Goal: Task Accomplishment & Management: Manage account settings

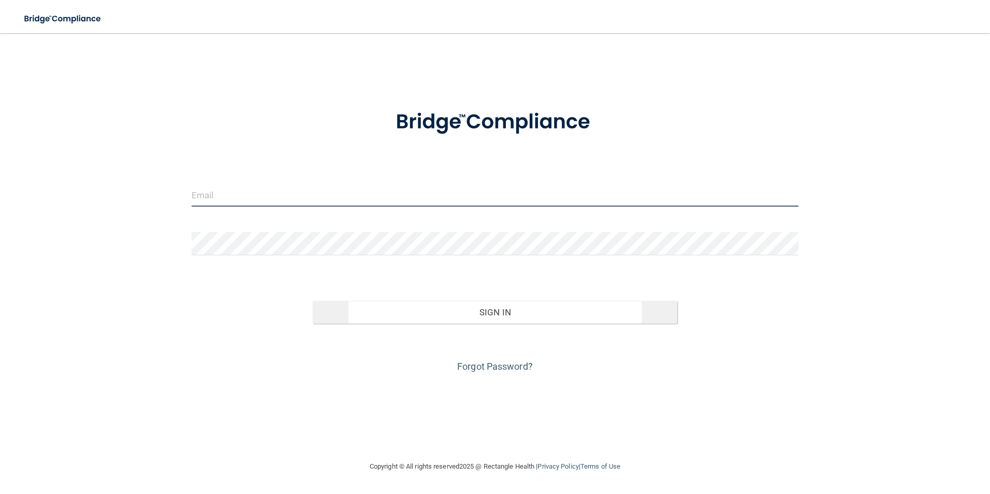
type input "[EMAIL_ADDRESS][DOMAIN_NAME]"
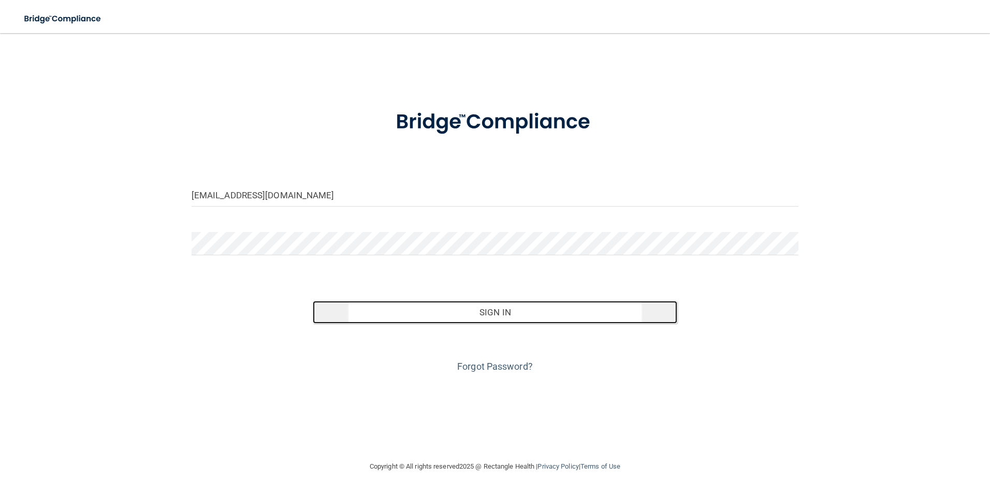
click at [496, 313] on button "Sign In" at bounding box center [495, 312] width 365 height 23
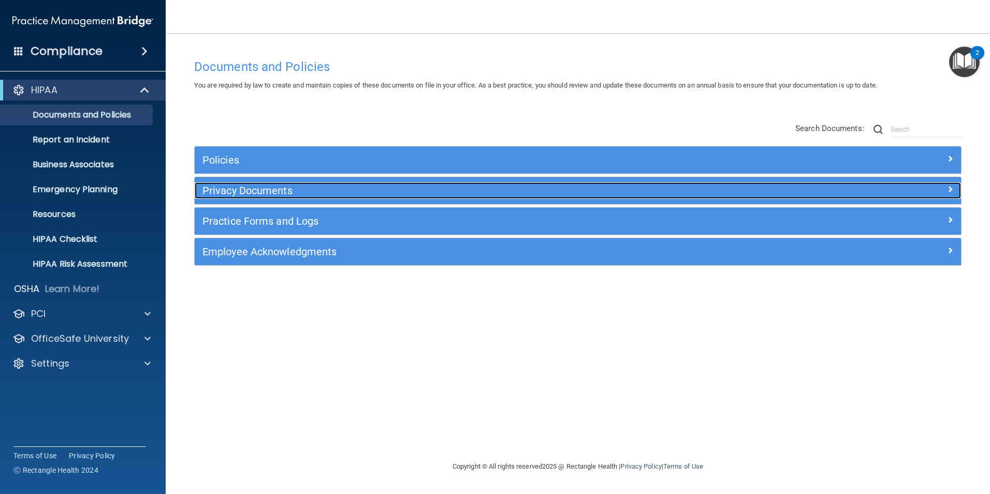
click at [949, 186] on span at bounding box center [950, 189] width 6 height 12
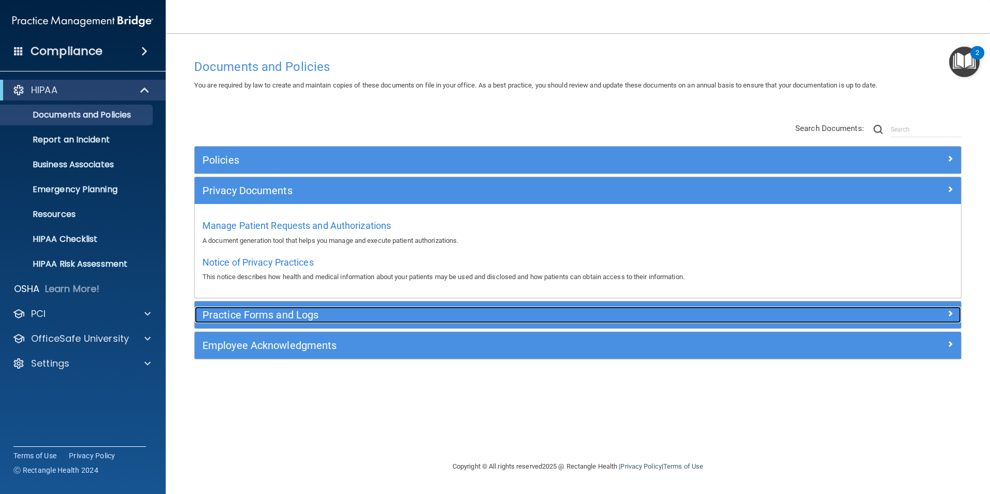
click at [260, 315] on h5 "Practice Forms and Logs" at bounding box center [481, 314] width 559 height 11
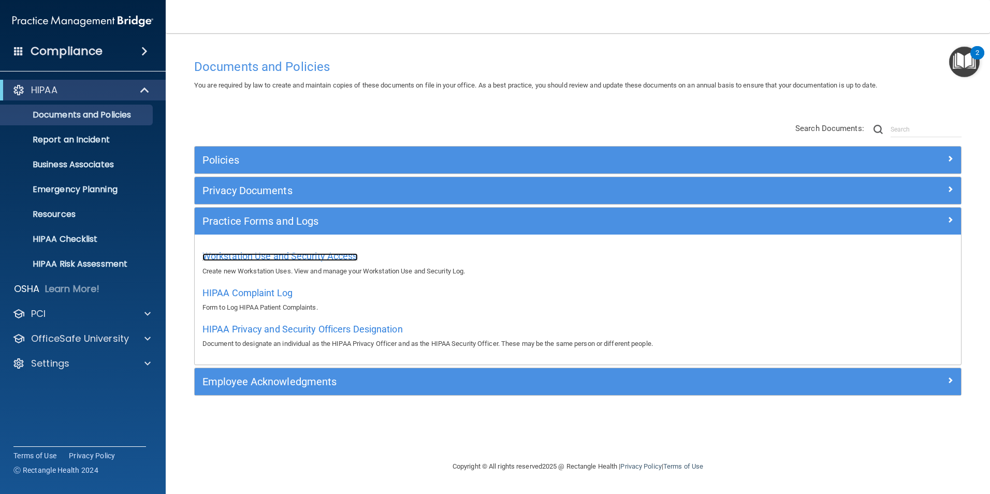
click at [248, 254] on span "Workstation Use and Security Access" at bounding box center [279, 256] width 155 height 11
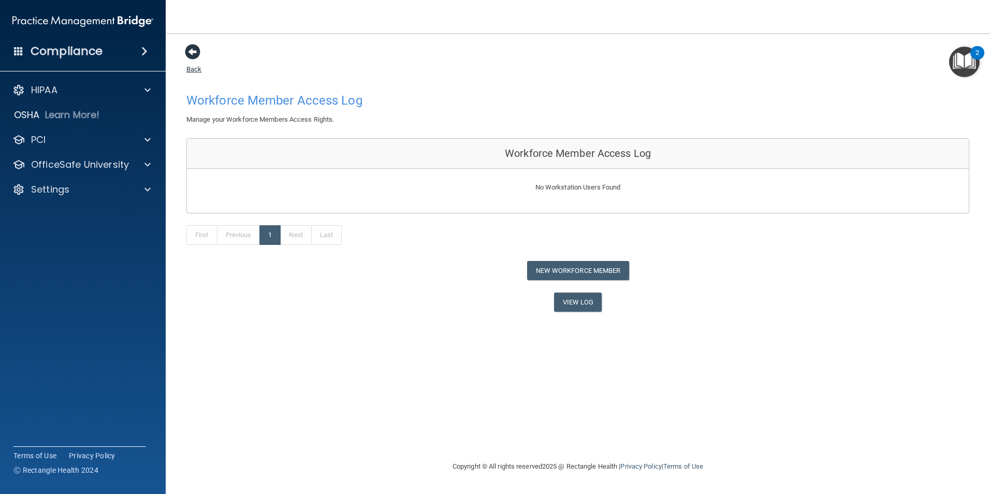
click at [193, 51] on span at bounding box center [193, 52] width 16 height 16
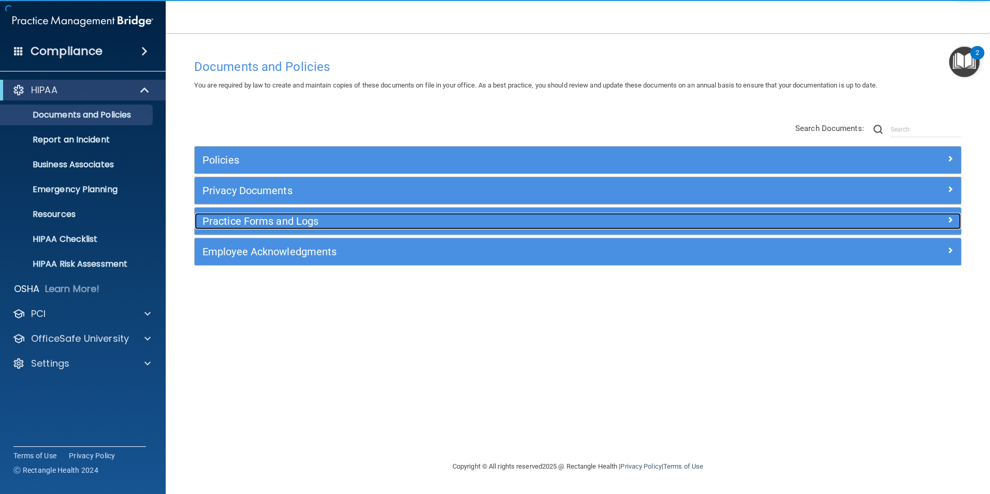
click at [278, 223] on h5 "Practice Forms and Logs" at bounding box center [481, 220] width 559 height 11
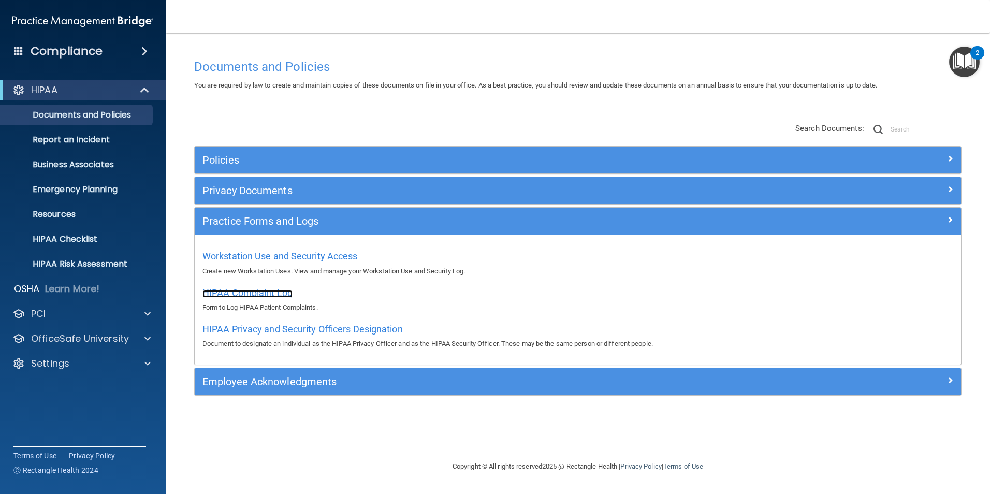
click at [259, 292] on span "HIPAA Complaint Log" at bounding box center [247, 292] width 90 height 11
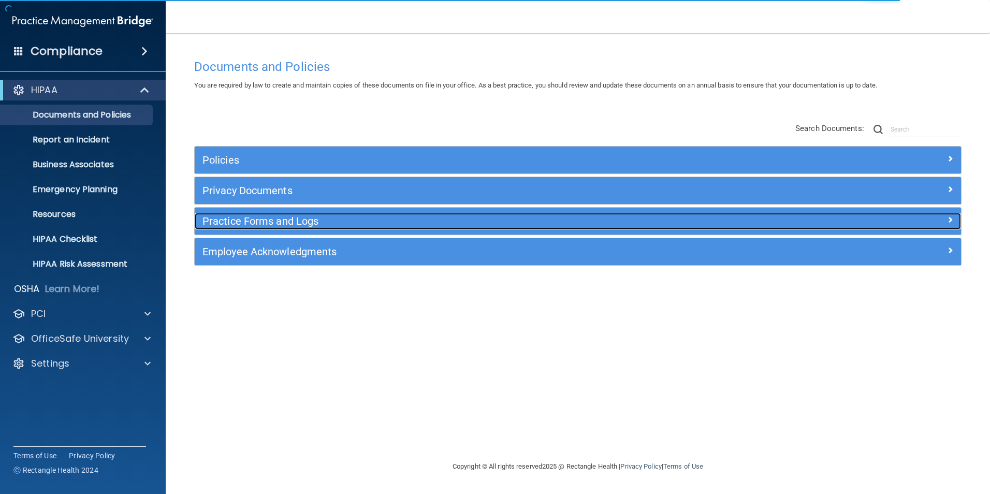
click at [268, 219] on h5 "Practice Forms and Logs" at bounding box center [481, 220] width 559 height 11
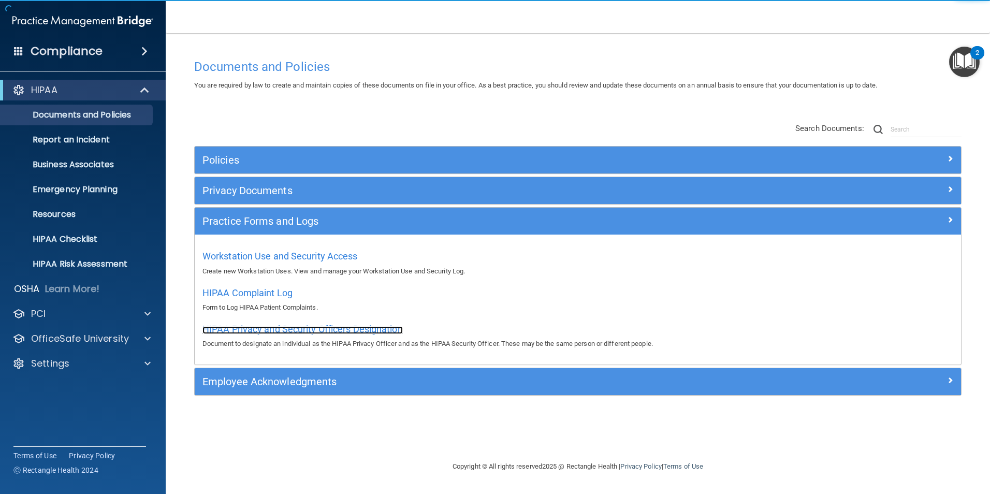
click at [244, 327] on span "HIPAA Privacy and Security Officers Designation" at bounding box center [302, 329] width 200 height 11
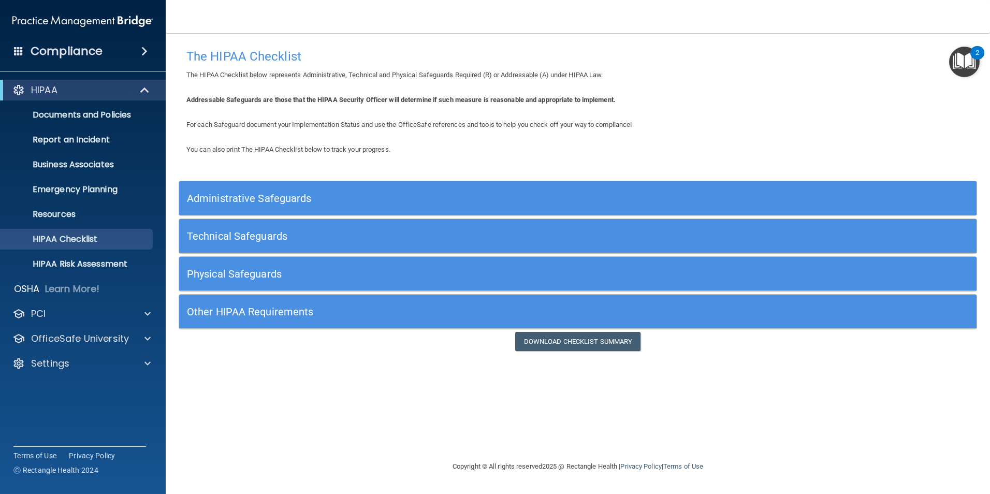
click at [245, 197] on h5 "Administrative Safeguards" at bounding box center [478, 198] width 583 height 11
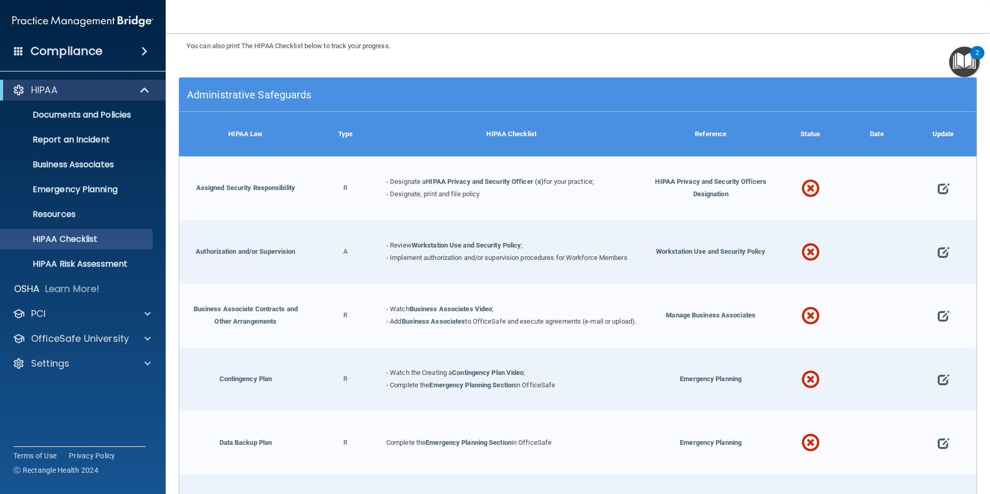
scroll to position [155, 0]
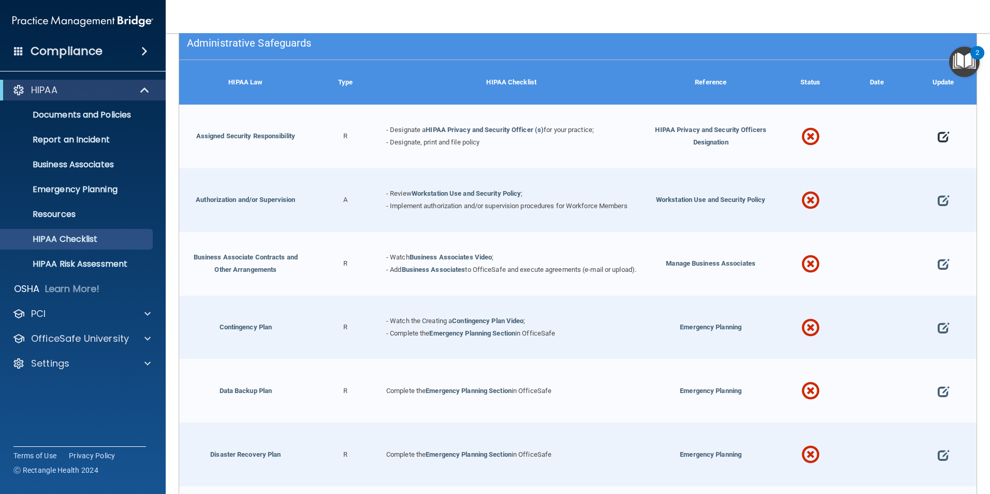
click at [938, 137] on span at bounding box center [943, 137] width 11 height 32
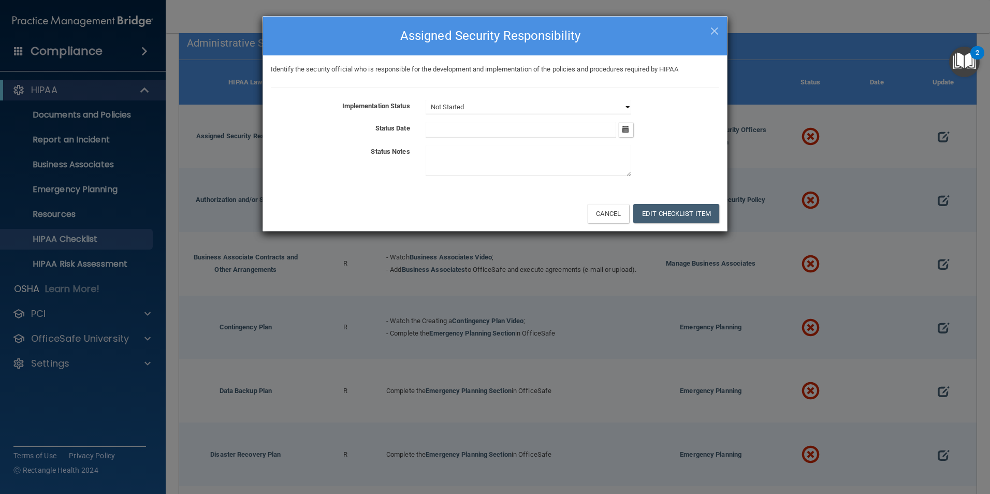
click at [621, 102] on select "Not Started In Progress Completed" at bounding box center [529, 107] width 206 height 15
select select "completed"
click at [426, 100] on select "Not Started In Progress Completed" at bounding box center [529, 107] width 206 height 15
click at [439, 128] on input "text" at bounding box center [521, 130] width 191 height 16
click at [629, 132] on icon "button" at bounding box center [626, 129] width 7 height 7
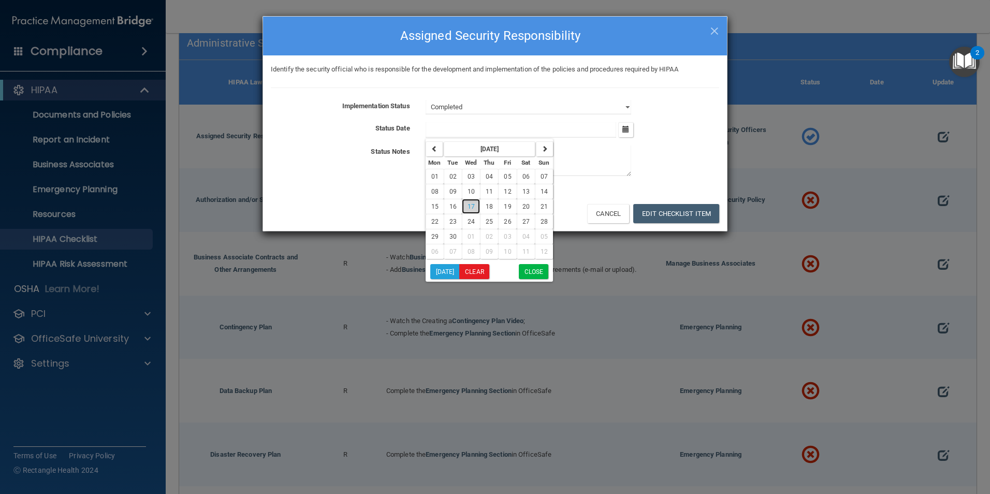
click at [472, 205] on span "17" at bounding box center [471, 206] width 7 height 7
type input "9/17/25"
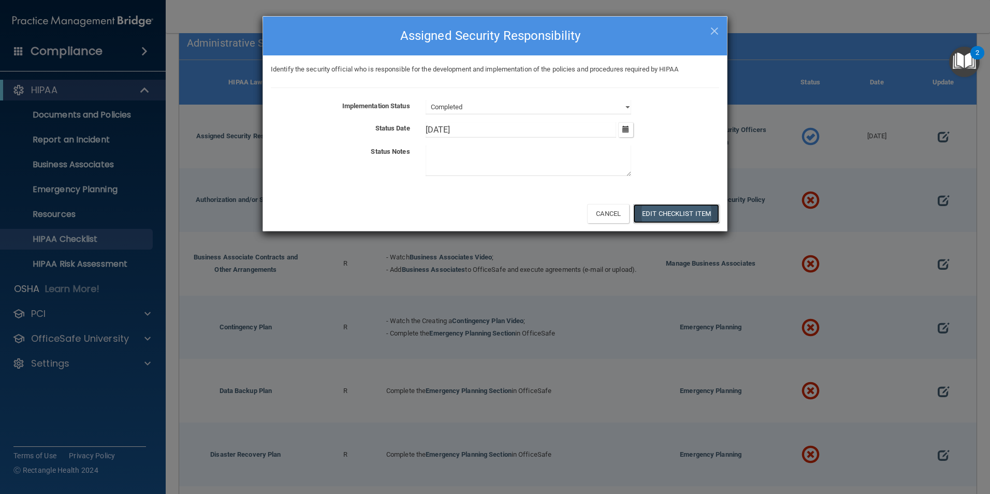
click at [687, 214] on button "Edit Checklist Item" at bounding box center [676, 213] width 86 height 19
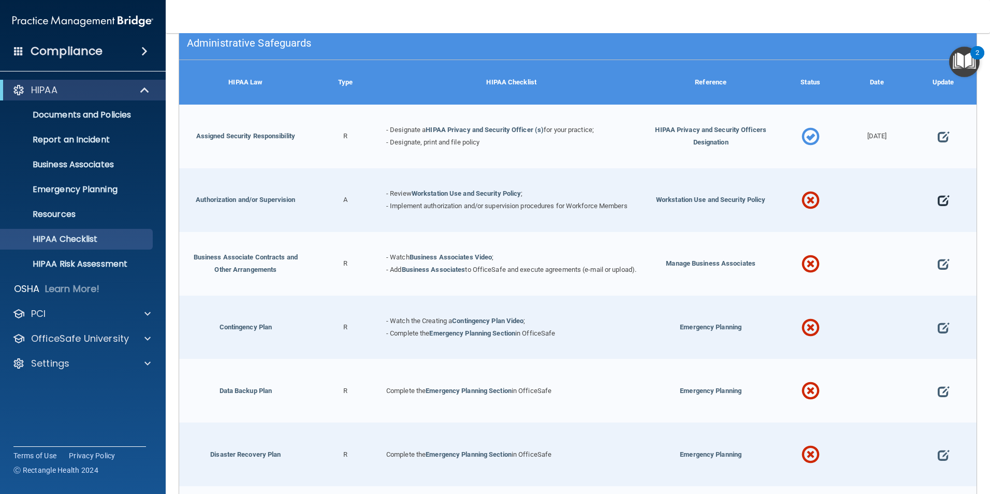
click at [938, 201] on span at bounding box center [943, 201] width 11 height 32
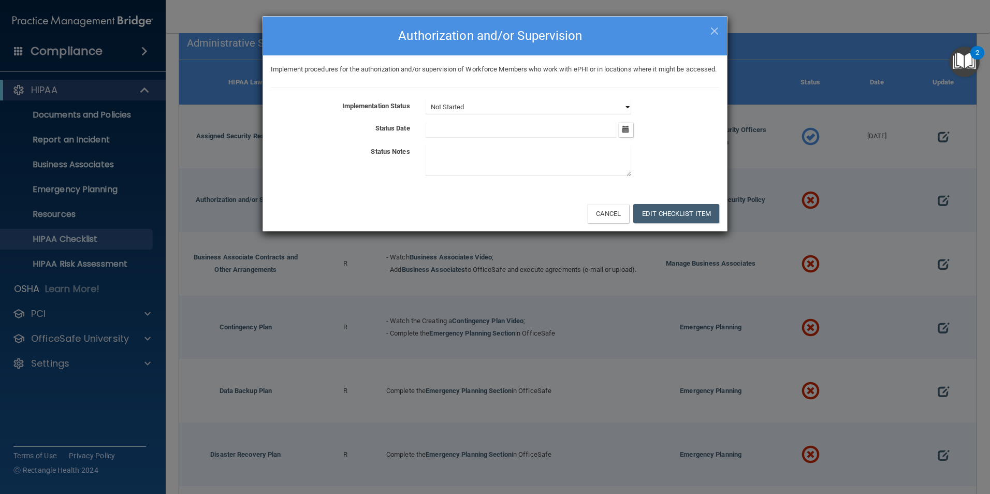
click at [466, 114] on select "Not Started In Progress Completed" at bounding box center [529, 107] width 206 height 15
select select "completed"
click at [426, 112] on select "Not Started In Progress Completed" at bounding box center [529, 107] width 206 height 15
click at [629, 133] on icon "button" at bounding box center [626, 129] width 7 height 7
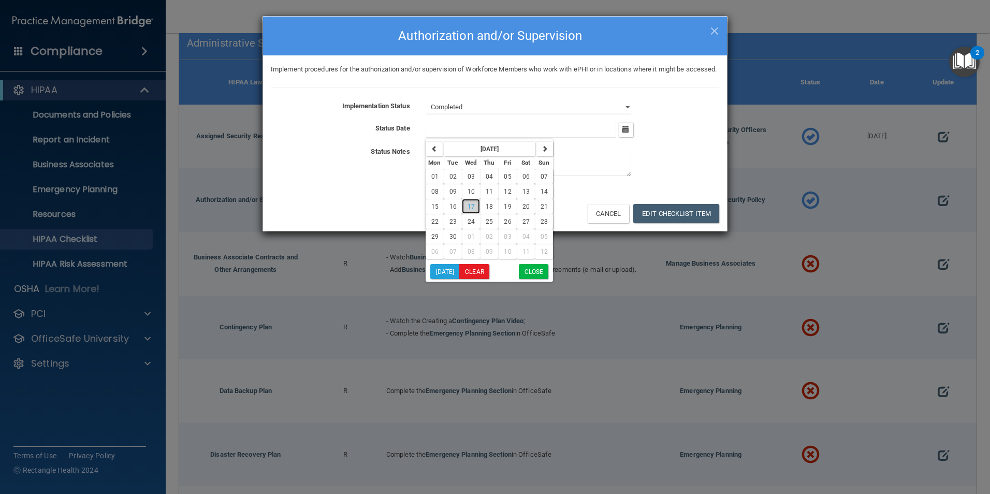
click at [470, 210] on span "17" at bounding box center [471, 206] width 7 height 7
type input "9/17/25"
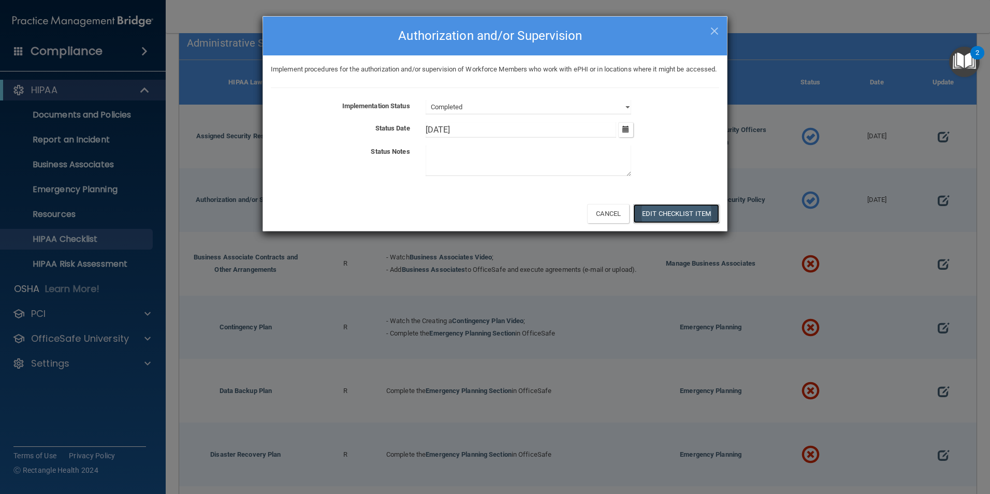
click at [679, 223] on button "Edit Checklist Item" at bounding box center [676, 213] width 86 height 19
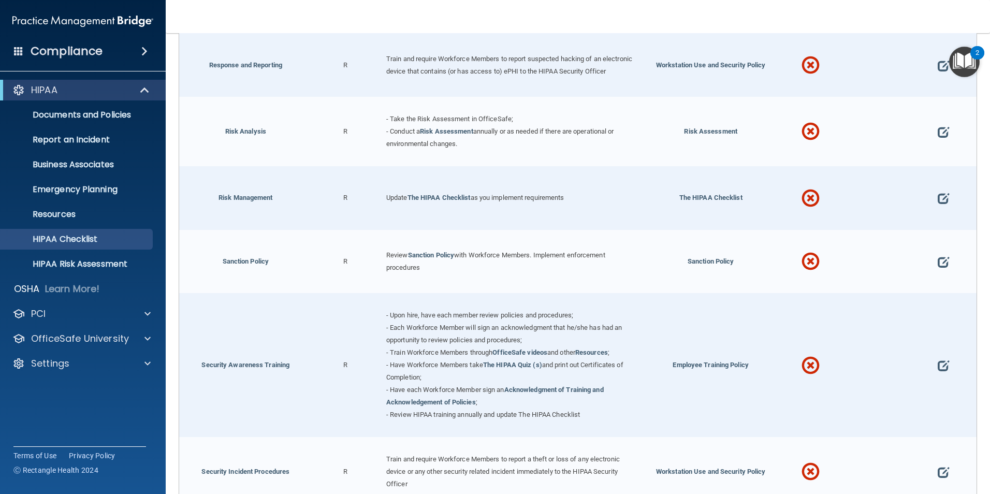
scroll to position [673, 0]
click at [698, 264] on span "Sanction Policy" at bounding box center [711, 260] width 47 height 8
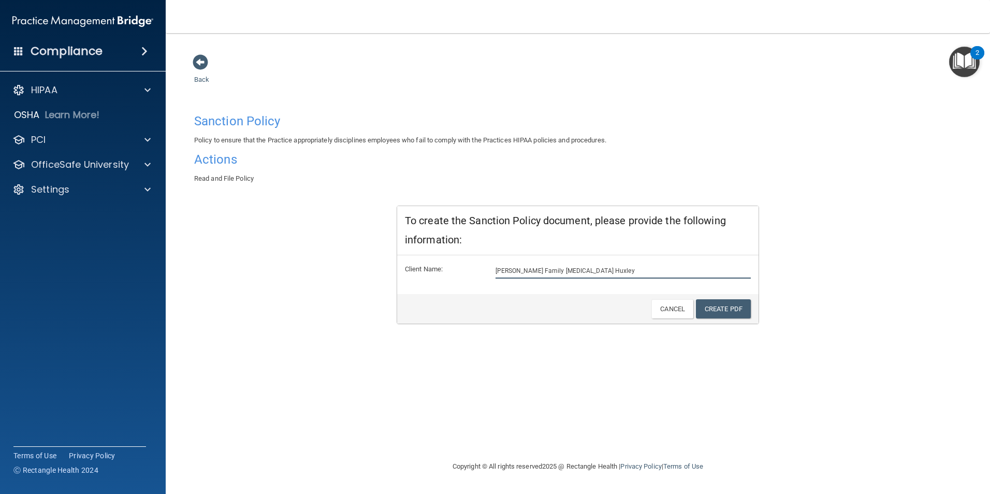
click at [595, 273] on input "[PERSON_NAME] Family [MEDICAL_DATA] Huxley" at bounding box center [624, 271] width 256 height 16
type input "Carrel Family Chiropractic Clinic"
click at [720, 308] on link "Create PDF" at bounding box center [723, 308] width 55 height 19
click at [732, 307] on link "Create PDF" at bounding box center [723, 308] width 55 height 19
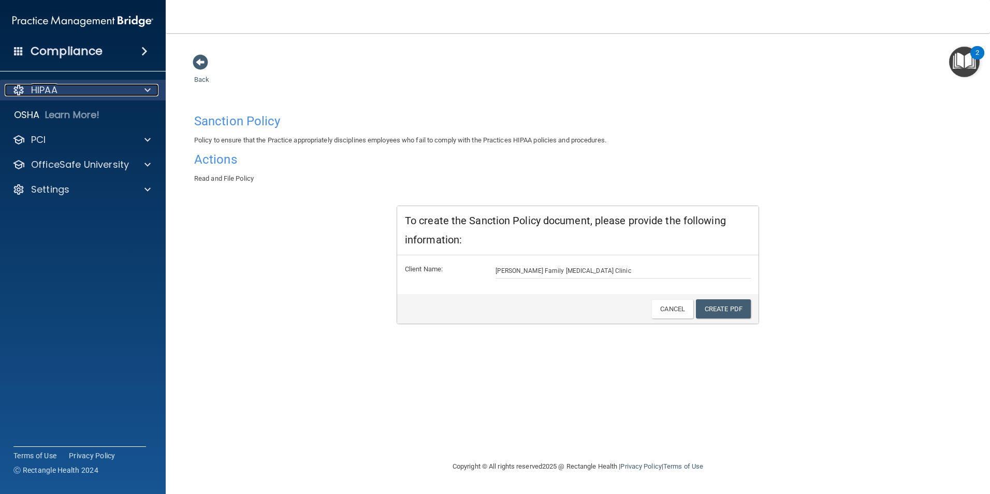
click at [141, 89] on div at bounding box center [146, 90] width 26 height 12
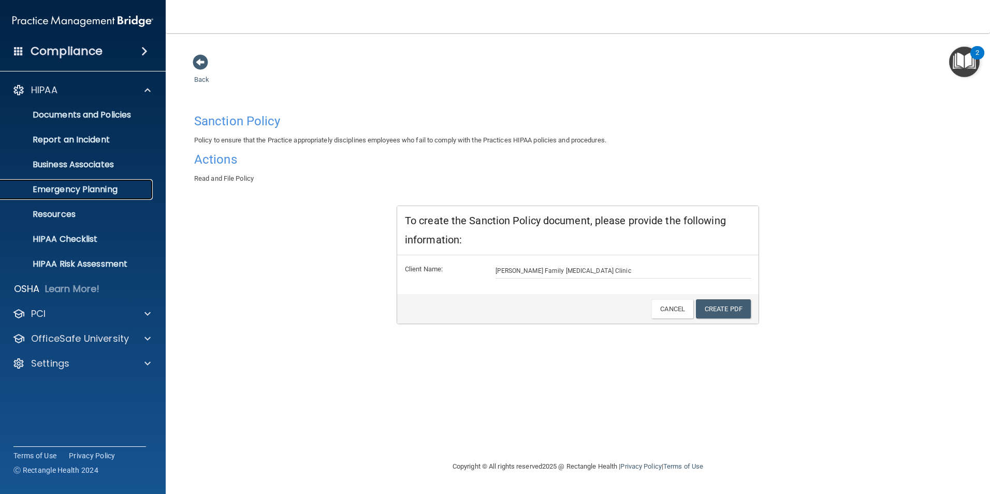
click at [61, 191] on p "Emergency Planning" at bounding box center [77, 189] width 141 height 10
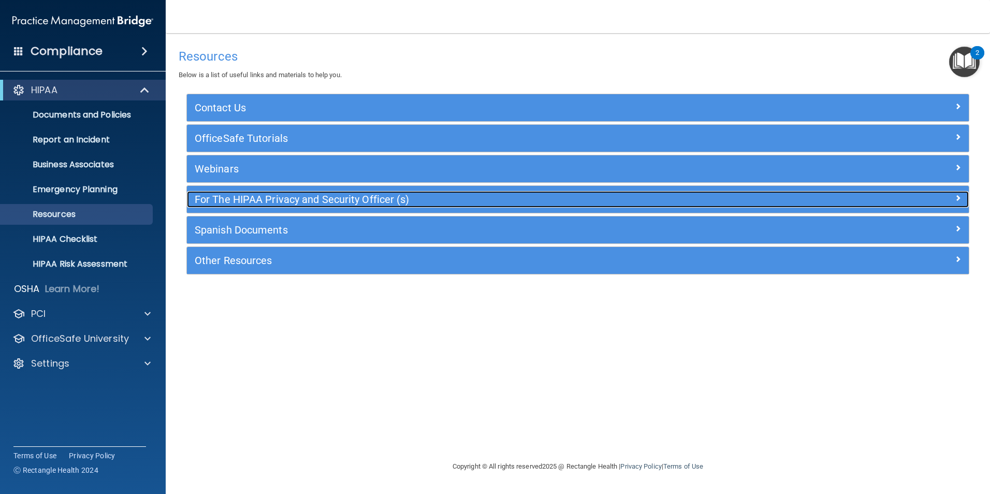
click at [248, 199] on h5 "For The HIPAA Privacy and Security Officer (s)" at bounding box center [480, 199] width 571 height 11
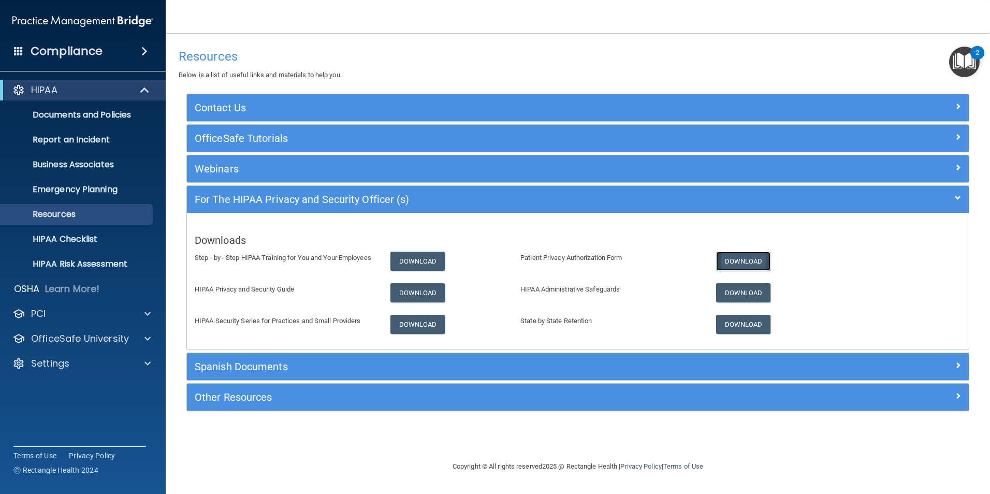
click at [736, 258] on link "Download" at bounding box center [743, 261] width 55 height 19
click at [417, 323] on link "Download" at bounding box center [417, 324] width 55 height 19
click at [416, 261] on link "Download" at bounding box center [417, 261] width 55 height 19
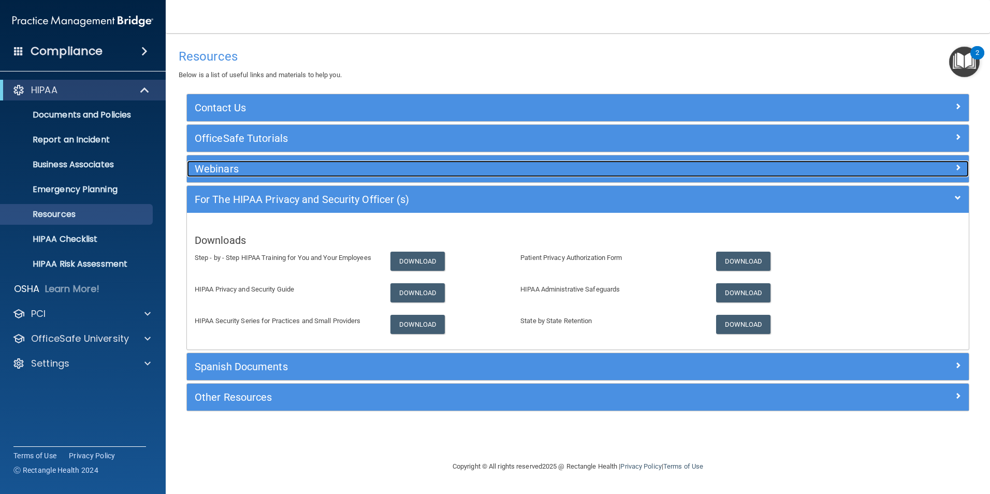
click at [222, 167] on h5 "Webinars" at bounding box center [480, 168] width 571 height 11
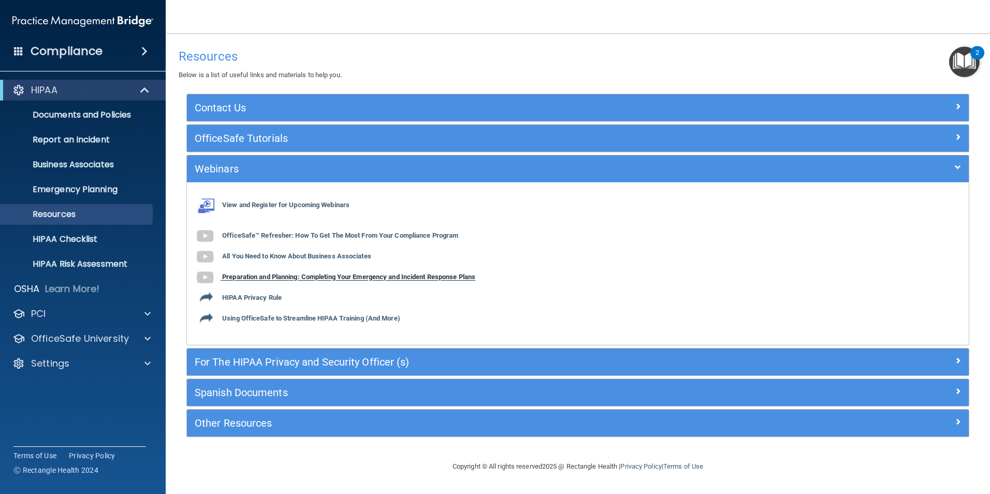
click at [262, 278] on b "Preparation and Planning: Completing Your Emergency and Incident Response Plans" at bounding box center [348, 277] width 253 height 8
click at [93, 339] on p "OfficeSafe University" at bounding box center [80, 338] width 98 height 12
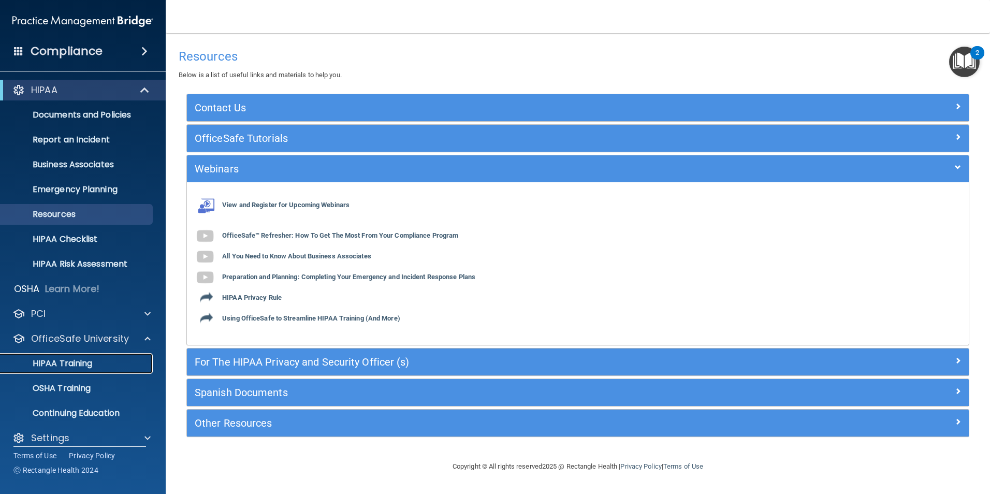
click at [87, 360] on p "HIPAA Training" at bounding box center [49, 363] width 85 height 10
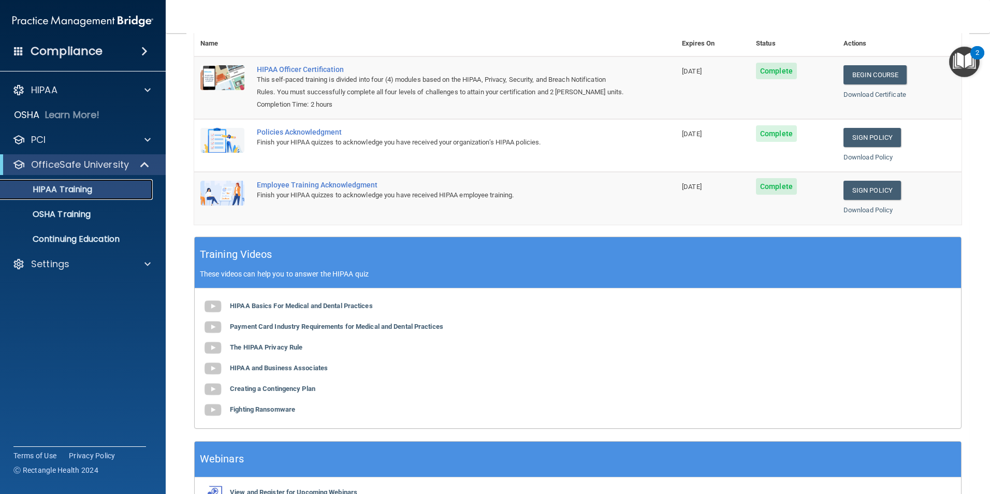
scroll to position [155, 0]
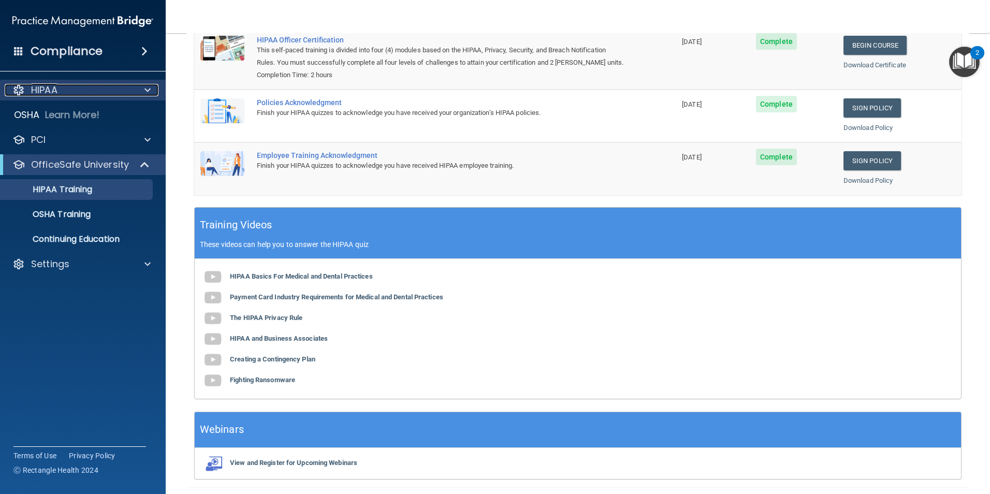
click at [41, 90] on p "HIPAA" at bounding box center [44, 90] width 26 height 12
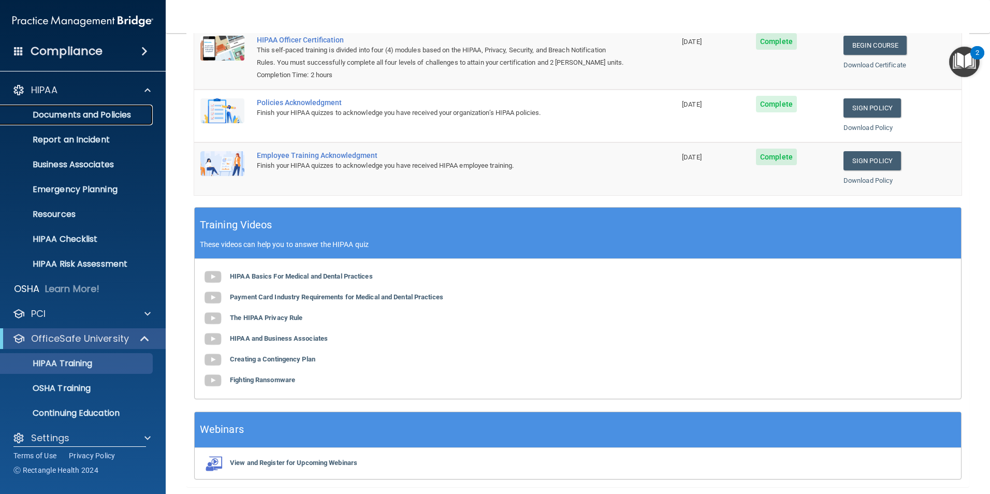
click at [49, 115] on p "Documents and Policies" at bounding box center [77, 115] width 141 height 10
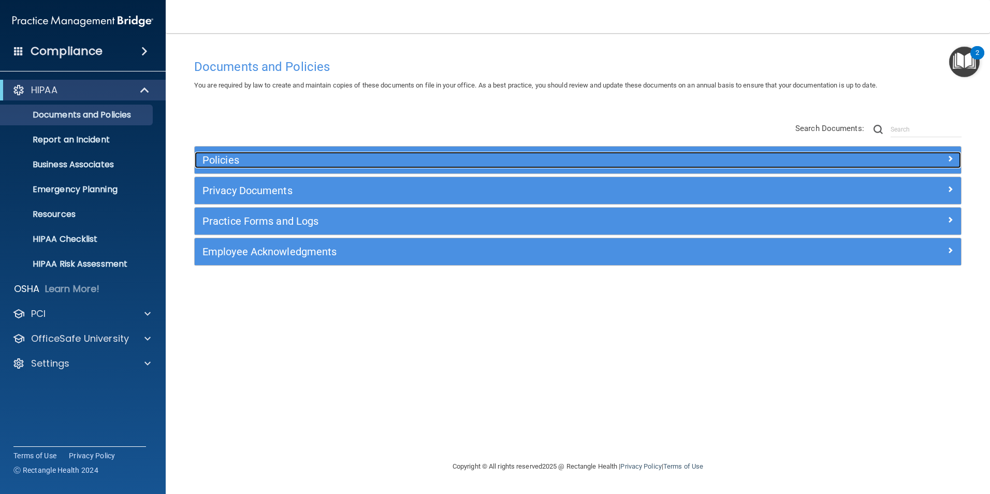
click at [227, 158] on h5 "Policies" at bounding box center [481, 159] width 559 height 11
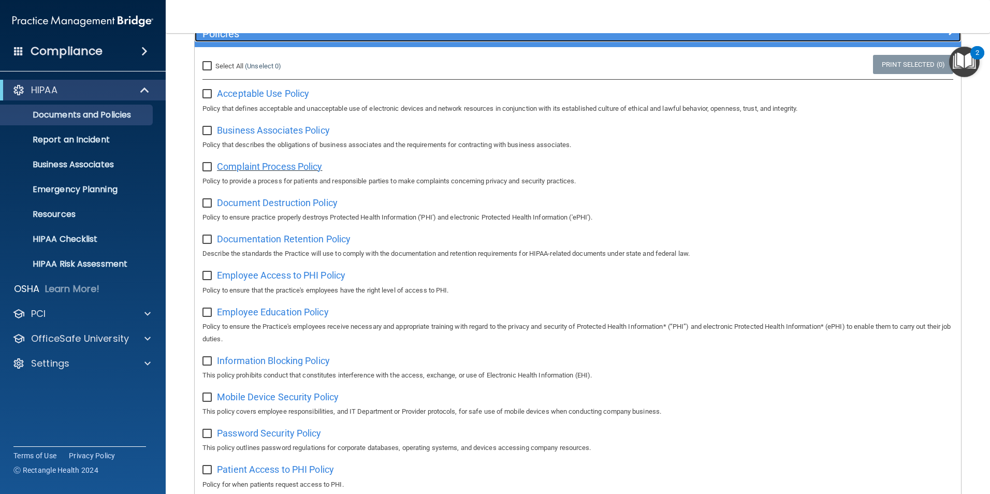
scroll to position [52, 0]
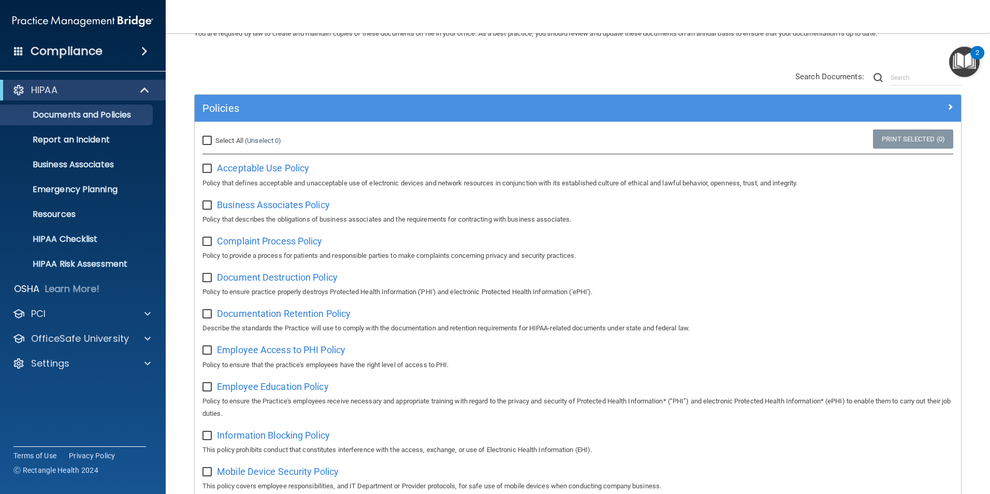
click at [209, 141] on input "Select All (Unselect 0) Unselect All" at bounding box center [208, 141] width 12 height 8
checkbox input "true"
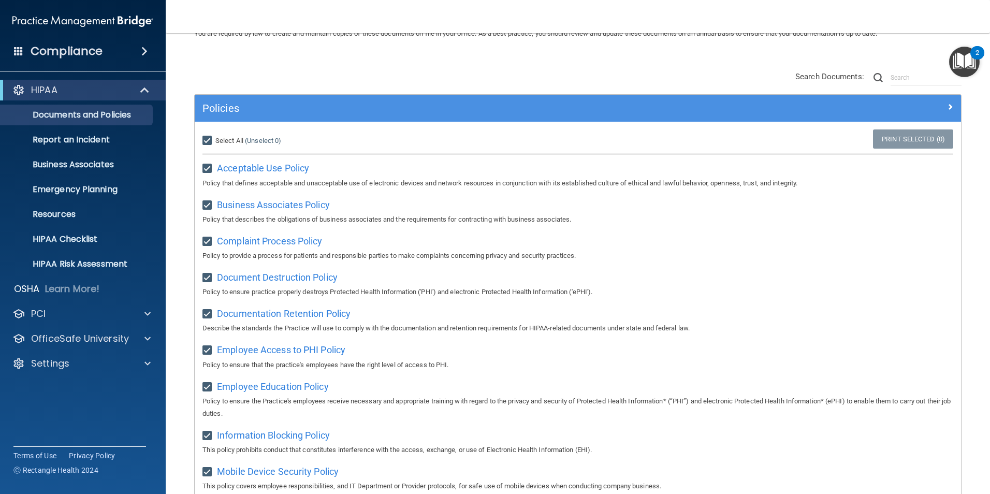
checkbox input "true"
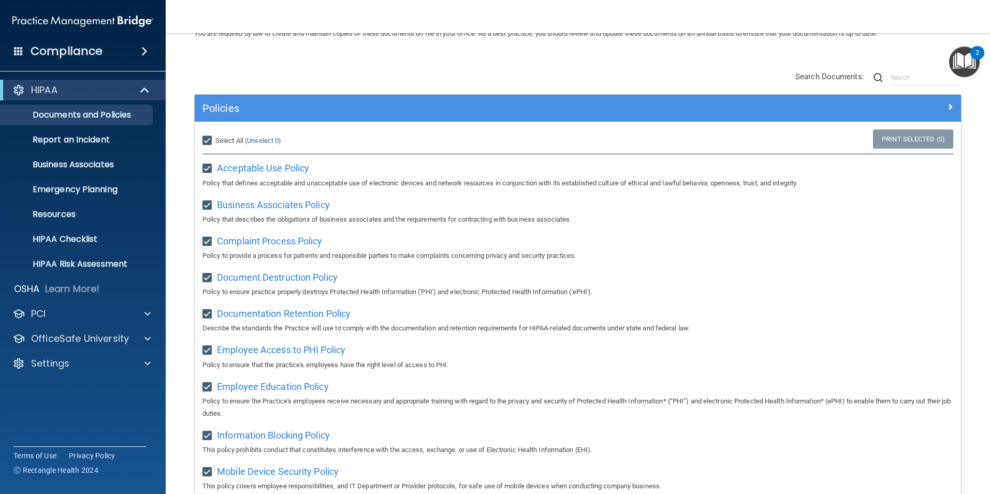
checkbox input "true"
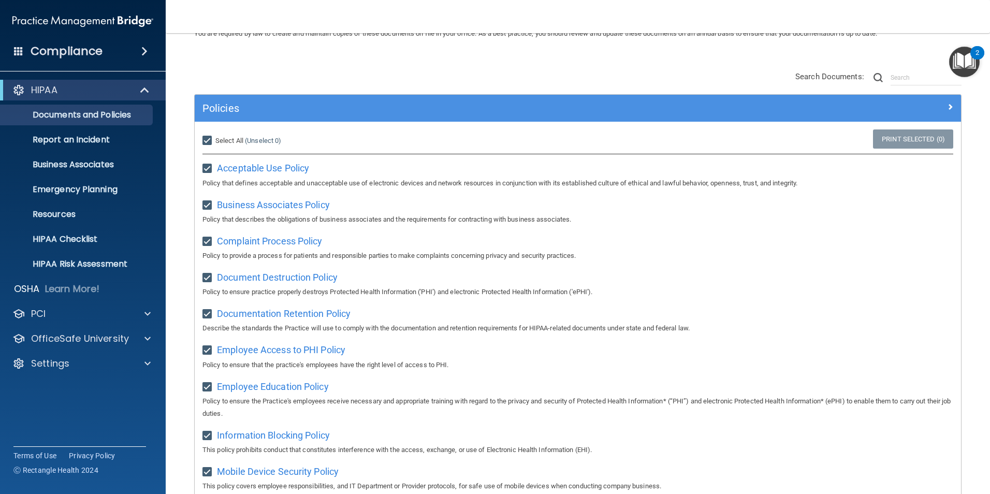
checkbox input "true"
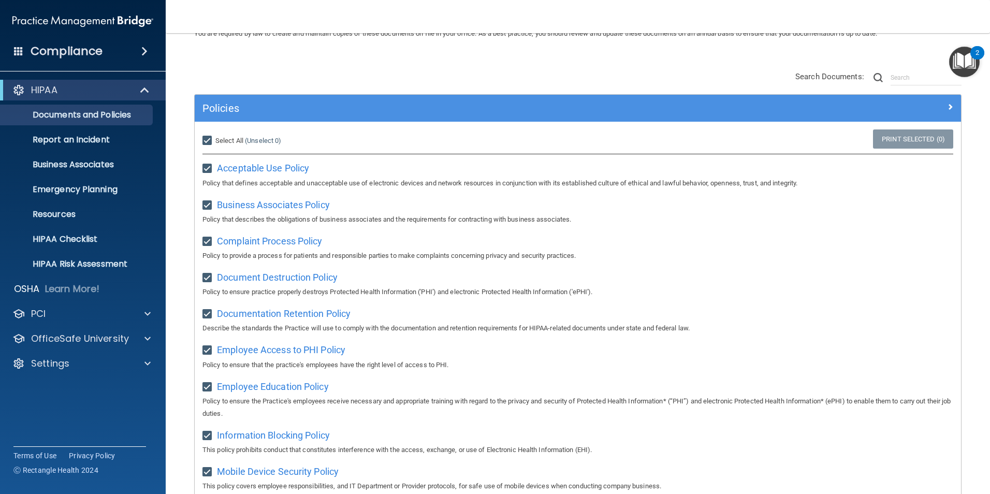
checkbox input "true"
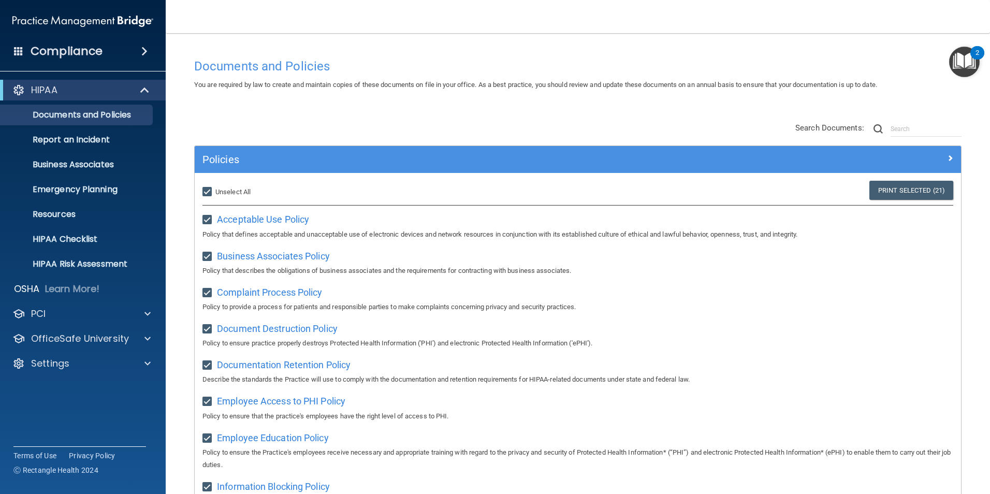
scroll to position [0, 0]
click at [208, 190] on input "Select All (Unselect 21) Unselect All" at bounding box center [208, 193] width 12 height 8
checkbox input "false"
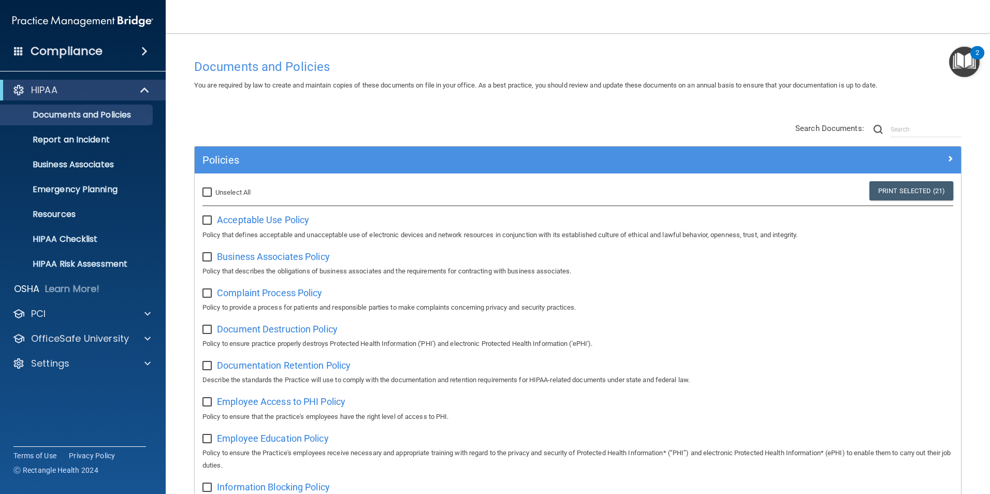
checkbox input "false"
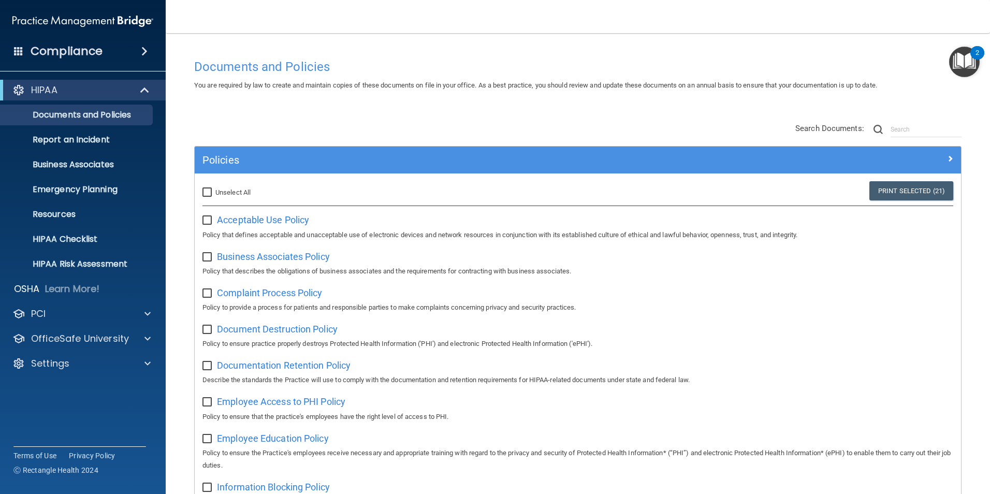
checkbox input "false"
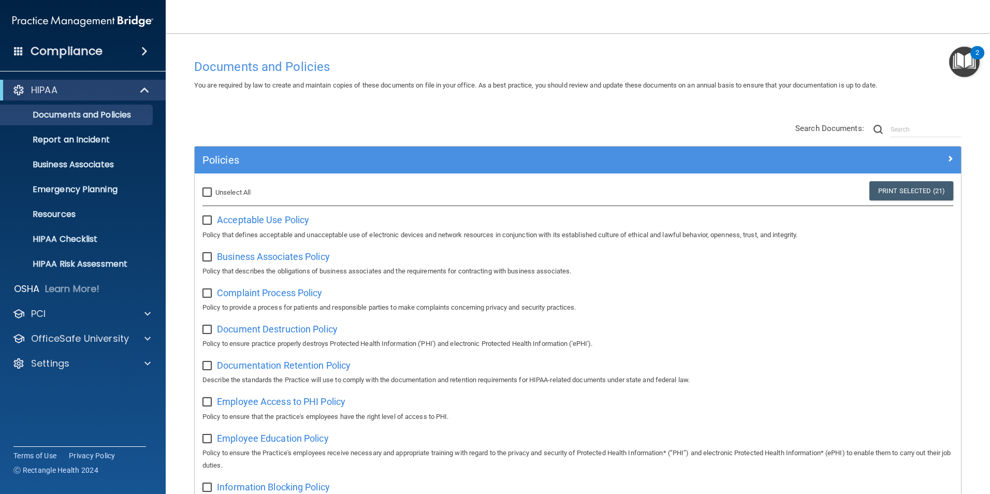
checkbox input "false"
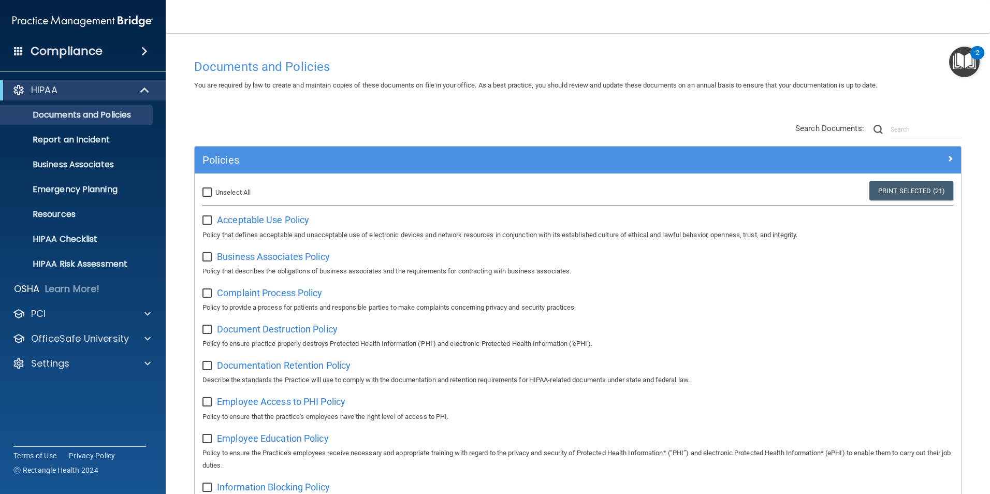
checkbox input "false"
click at [233, 220] on span "Acceptable Use Policy" at bounding box center [263, 219] width 92 height 11
